Goal: Information Seeking & Learning: Learn about a topic

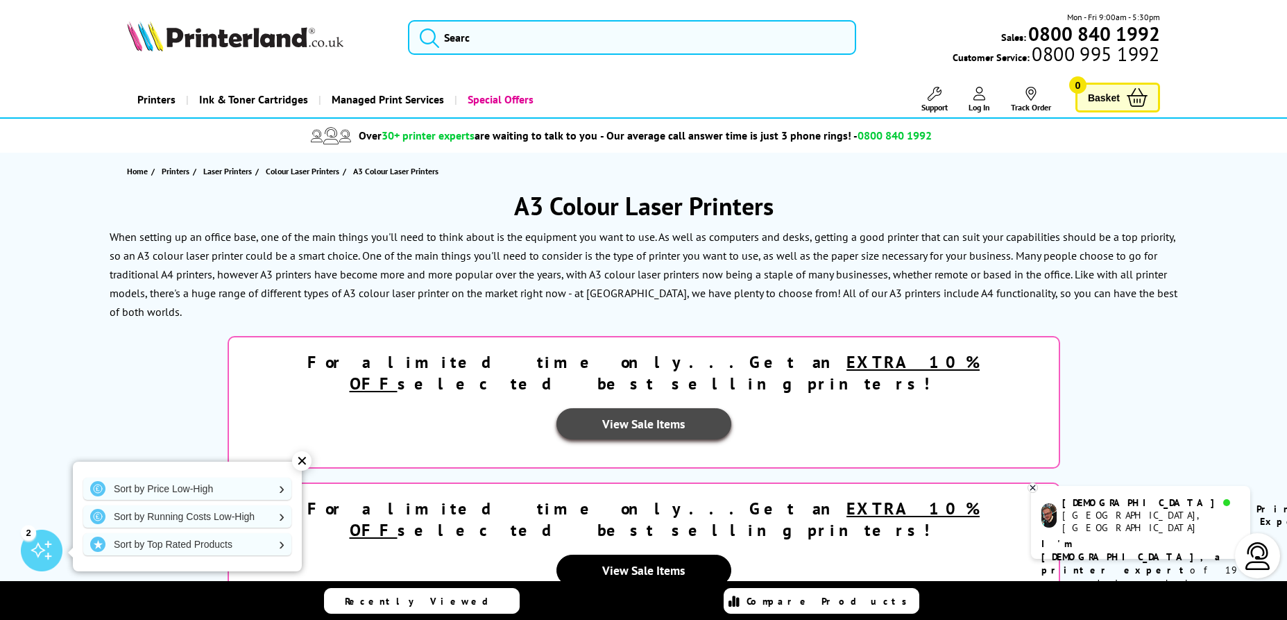
click at [732, 408] on link "View Sale Items" at bounding box center [644, 423] width 175 height 31
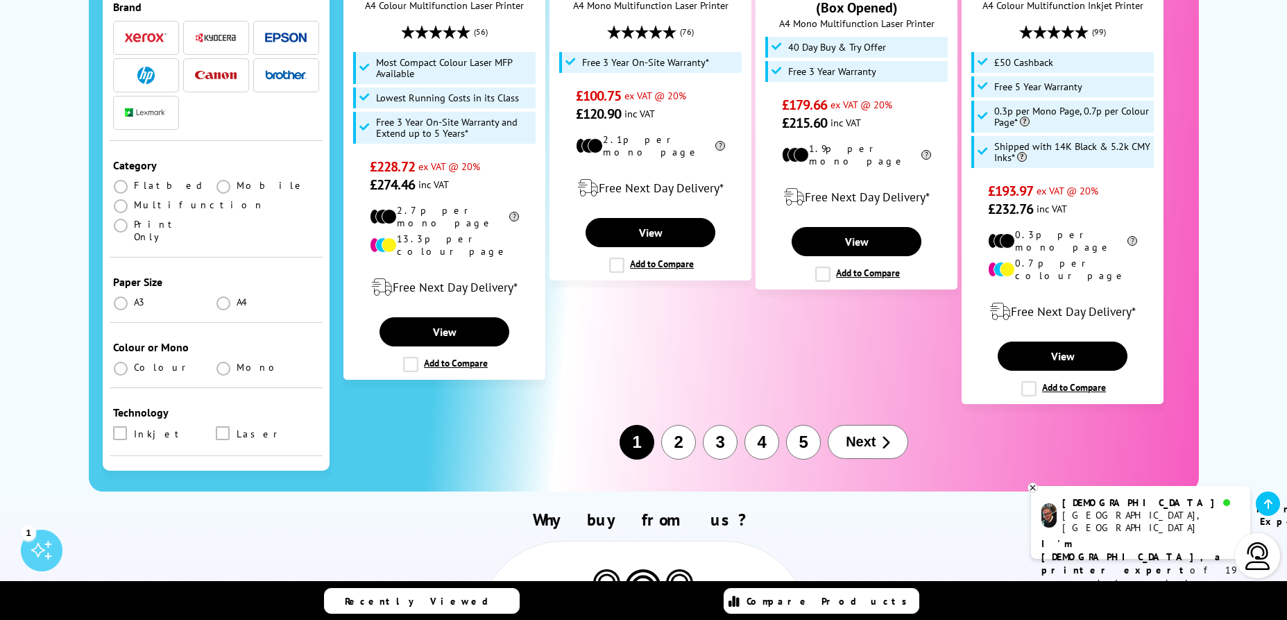
scroll to position [1932, 0]
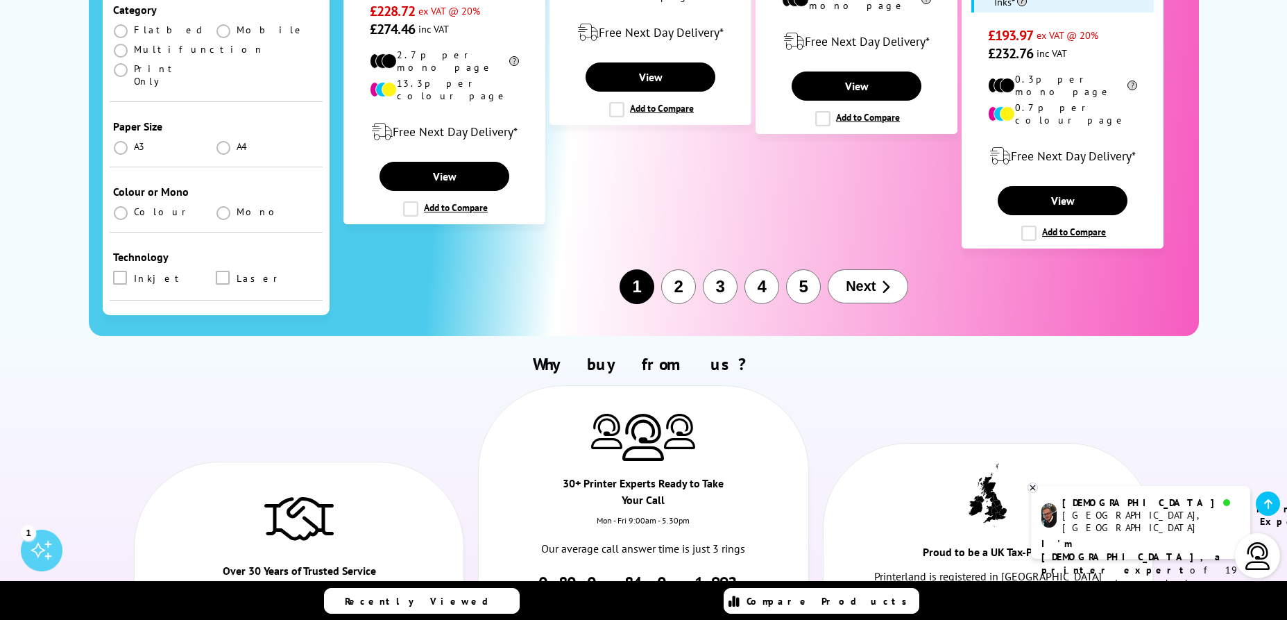
click at [676, 269] on button "2" at bounding box center [678, 286] width 35 height 35
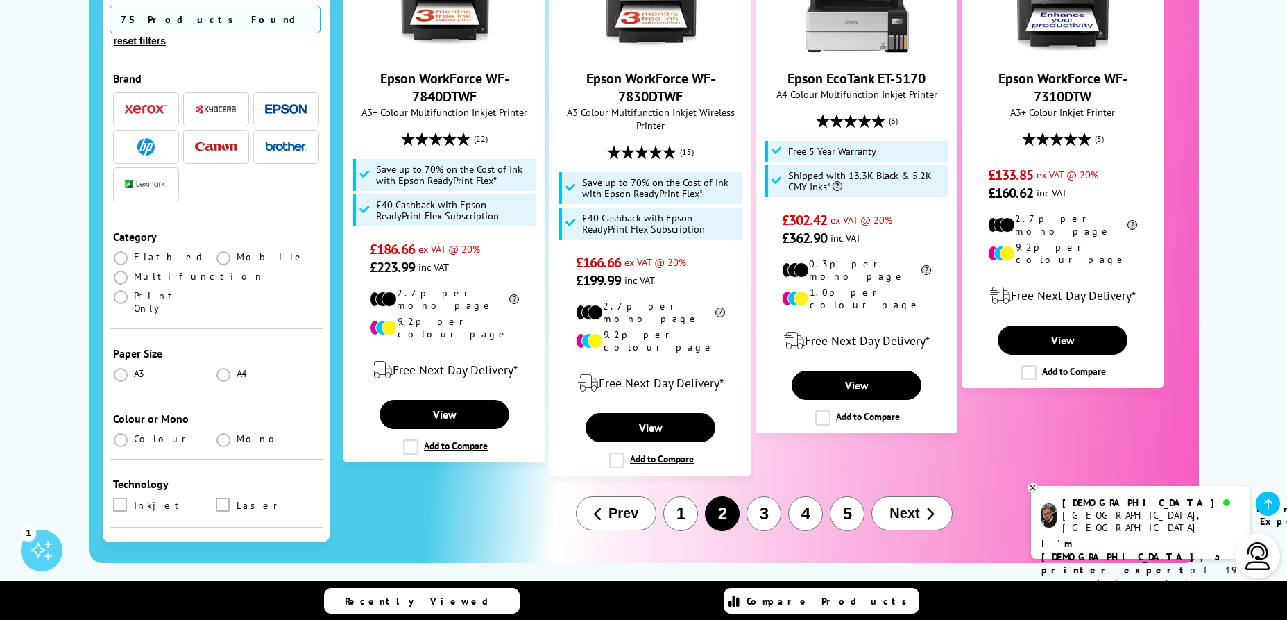
scroll to position [1866, 0]
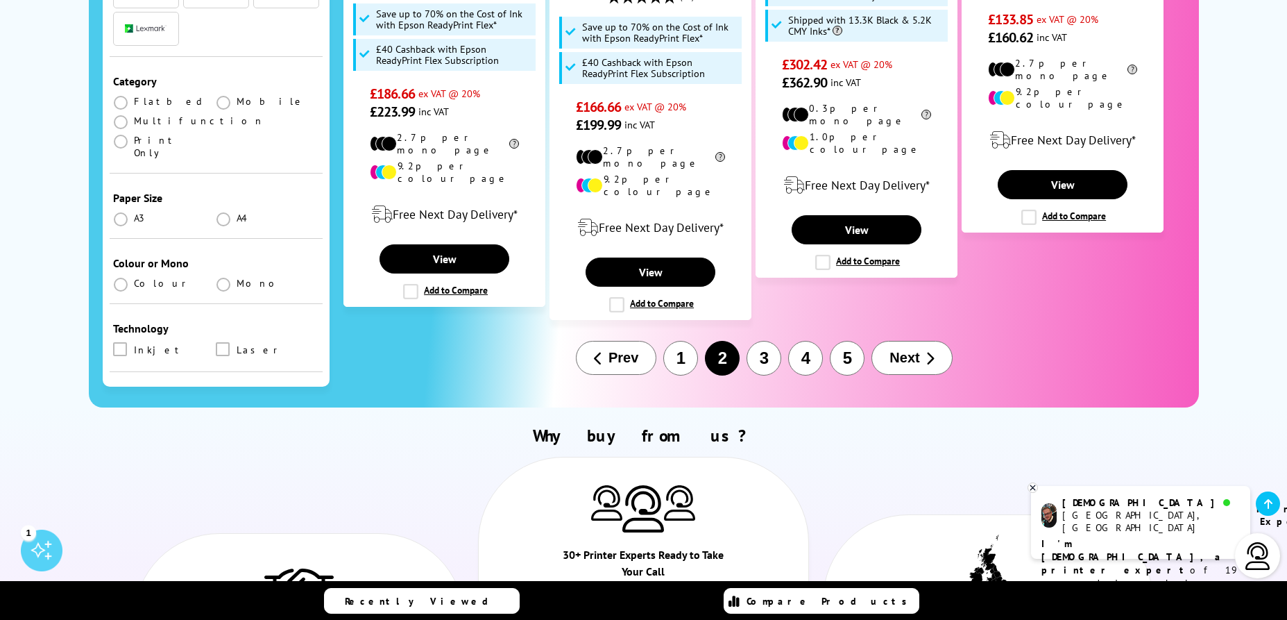
click at [768, 341] on button "3" at bounding box center [764, 358] width 35 height 35
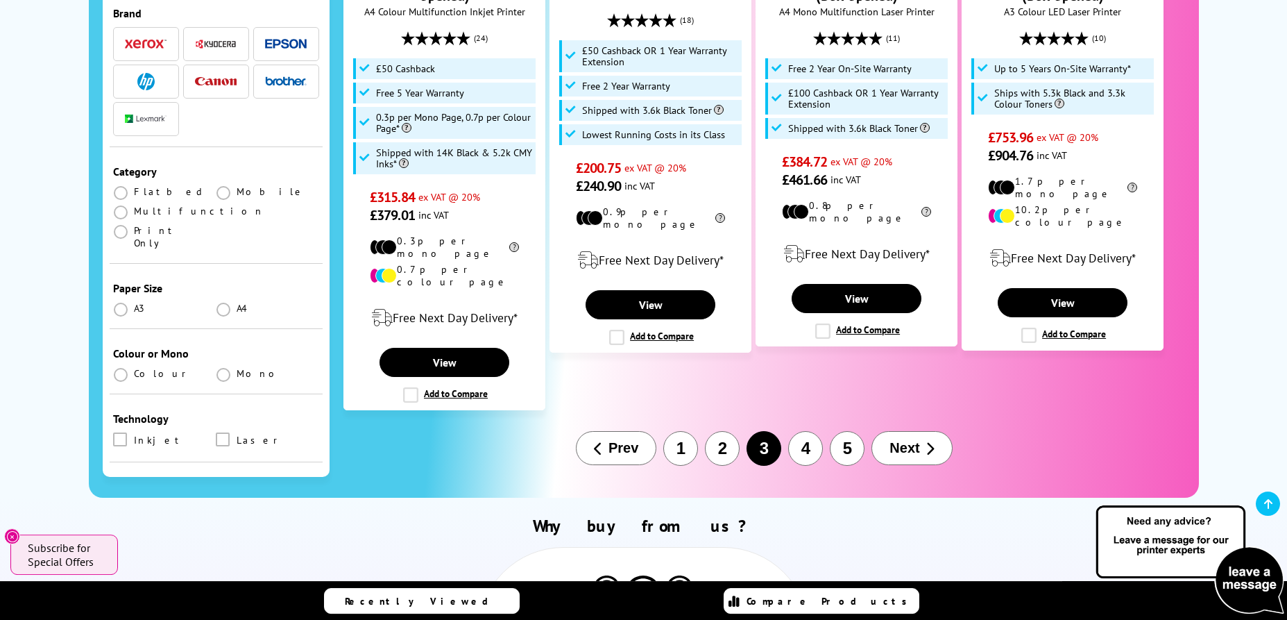
scroll to position [1799, 0]
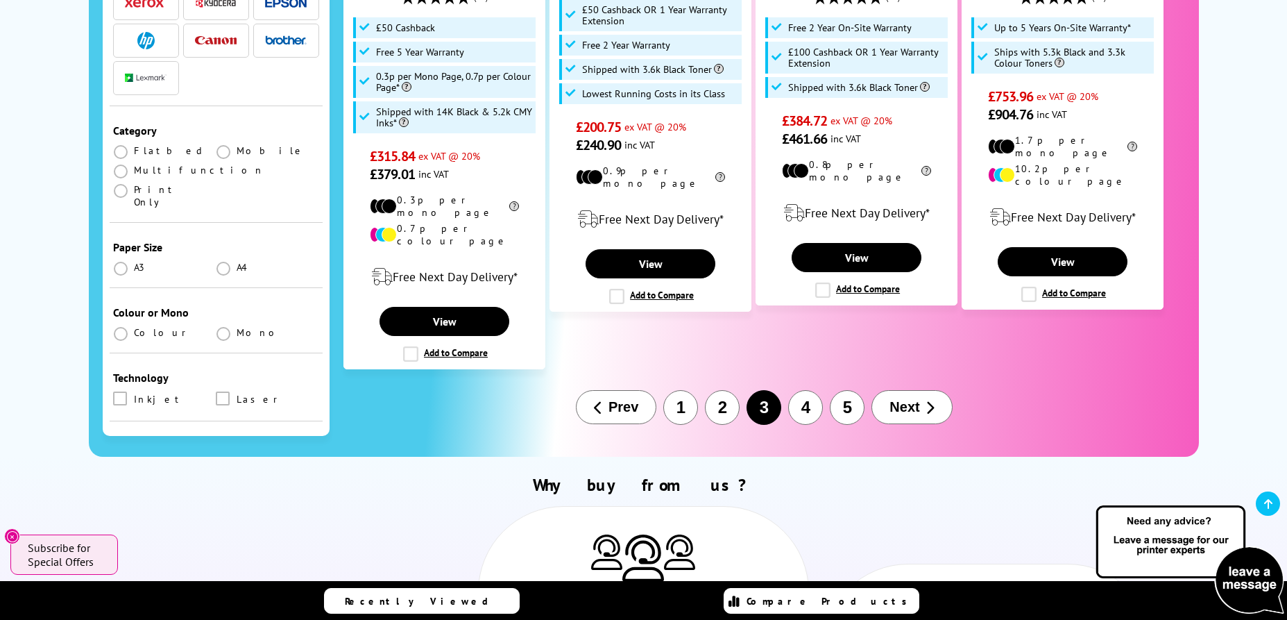
click at [803, 390] on button "4" at bounding box center [805, 407] width 35 height 35
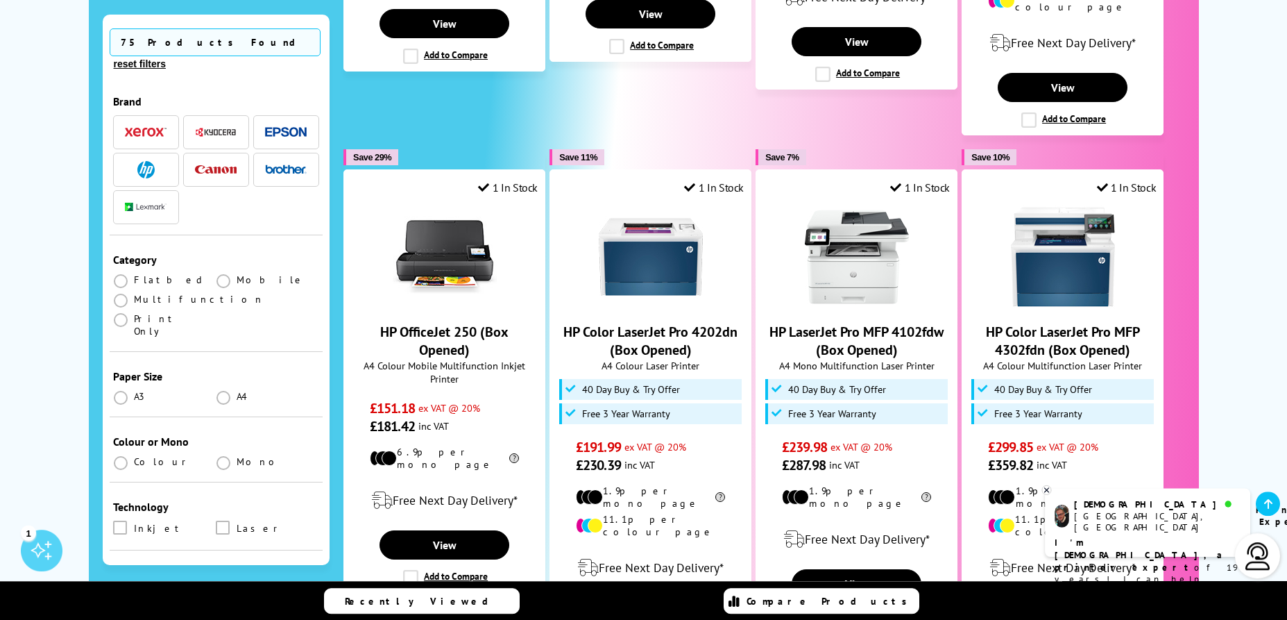
scroll to position [1333, 0]
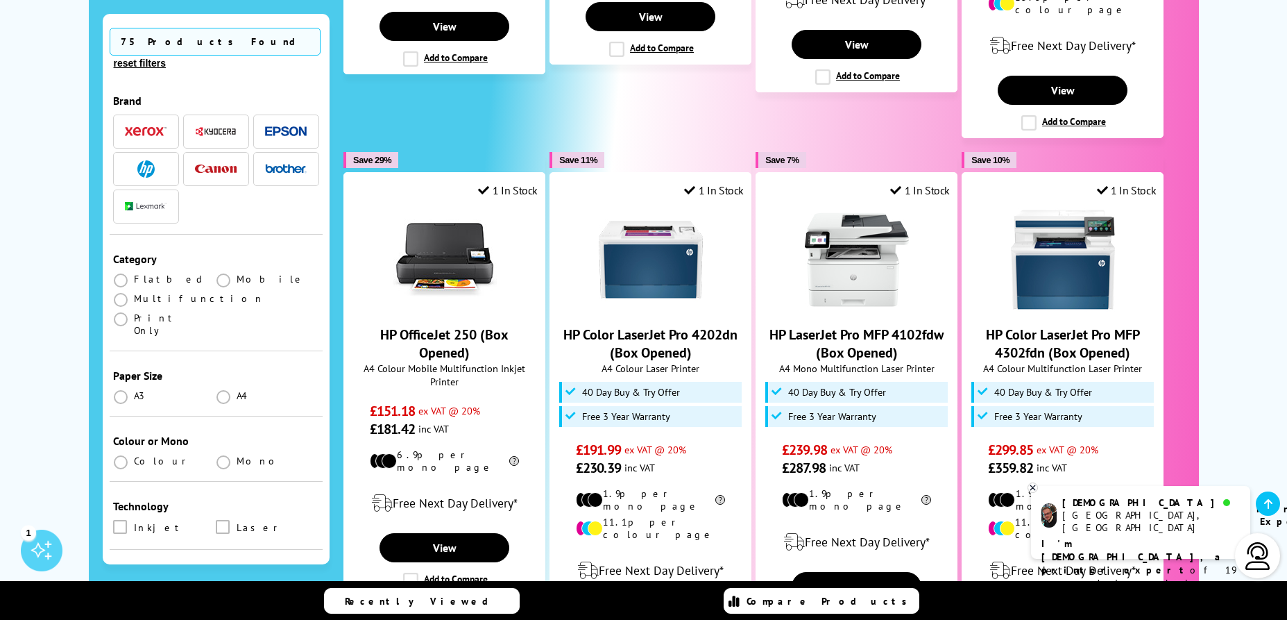
click at [160, 127] on img "button" at bounding box center [146, 132] width 42 height 10
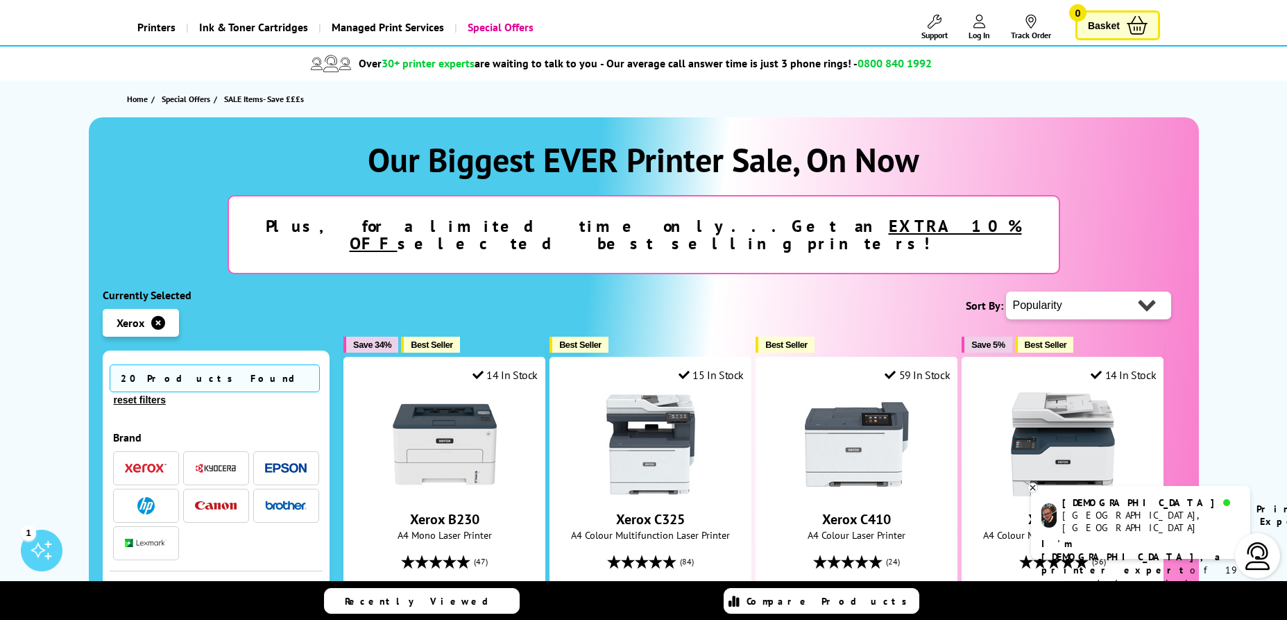
scroll to position [67, 0]
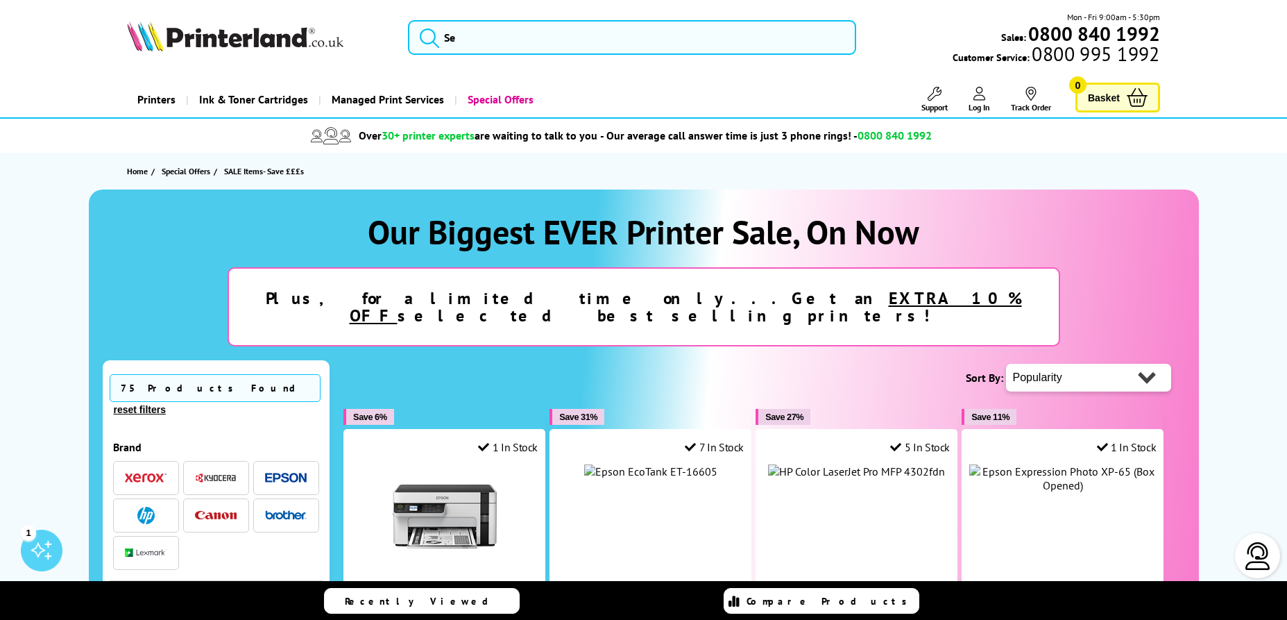
scroll to position [1333, 0]
